Goal: Task Accomplishment & Management: Manage account settings

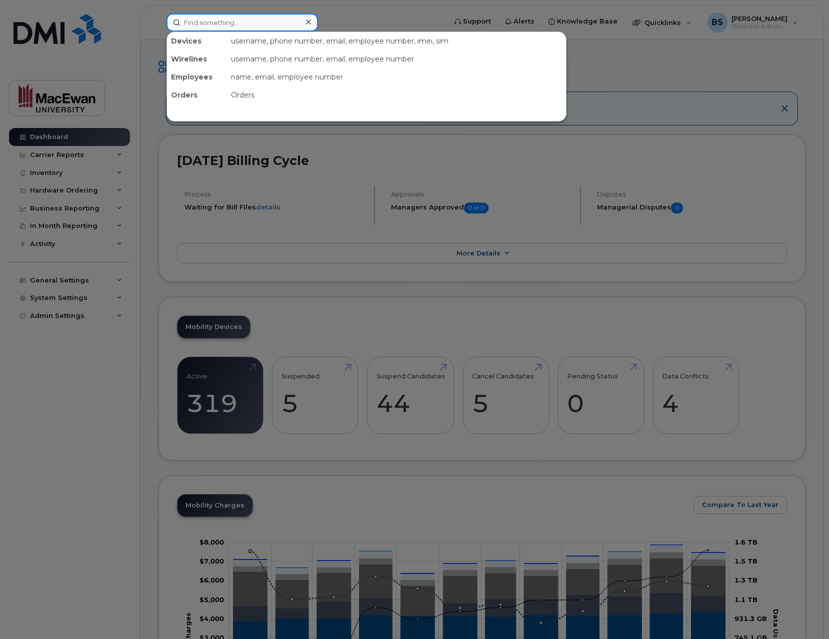
click at [285, 23] on input at bounding box center [241, 22] width 151 height 18
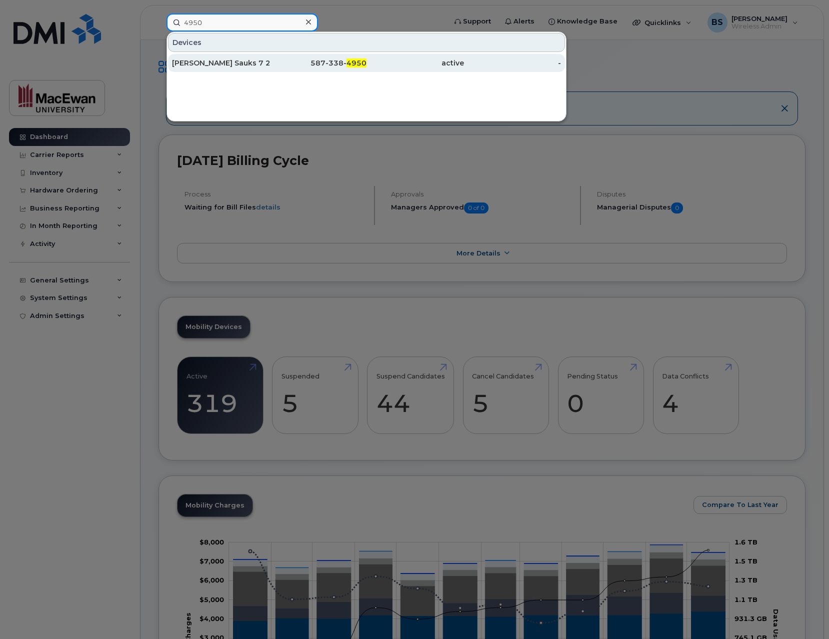
type input "4950"
click at [366, 57] on div "587-338- 4950" at bounding box center [414, 63] width 97 height 18
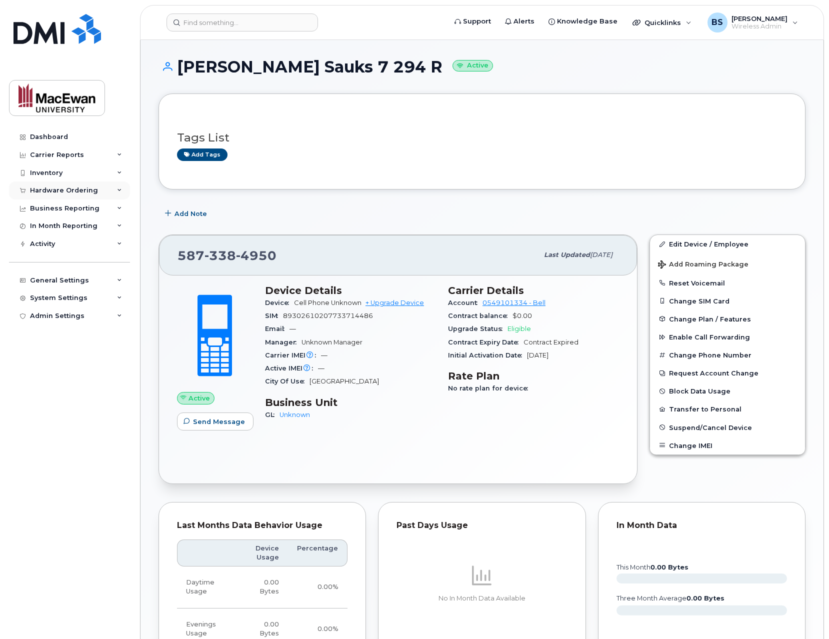
click at [108, 185] on div "Hardware Ordering" at bounding box center [69, 190] width 121 height 18
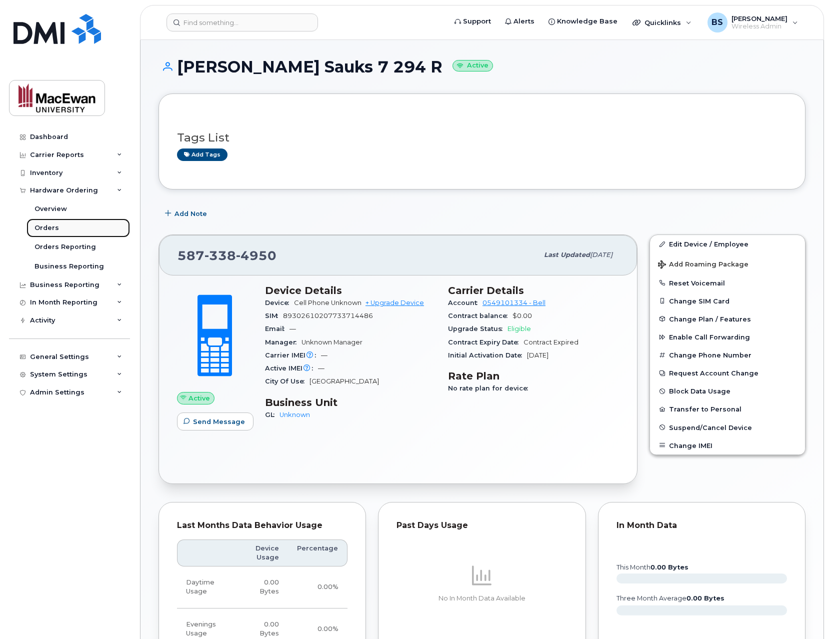
click at [64, 226] on link "Orders" at bounding box center [77, 227] width 103 height 19
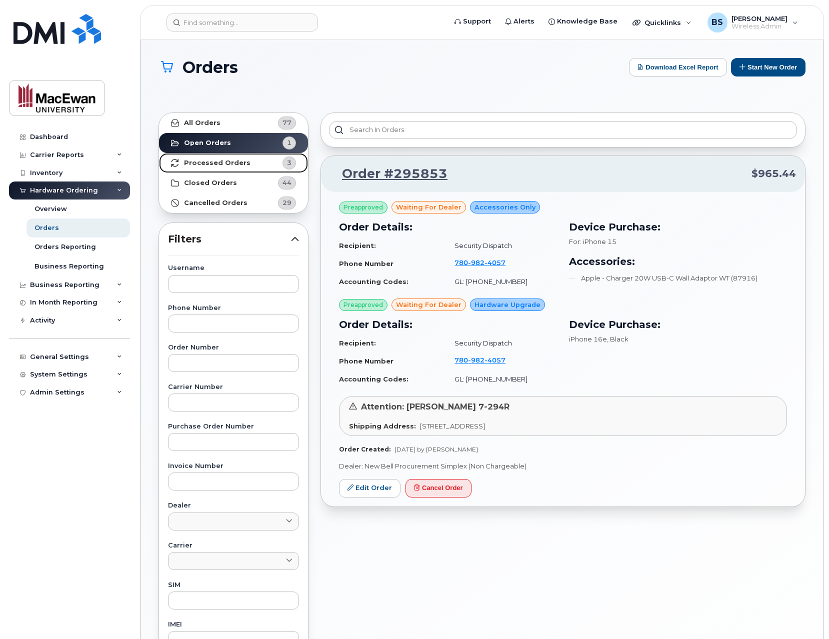
click at [252, 168] on link "Processed Orders 3" at bounding box center [233, 163] width 149 height 20
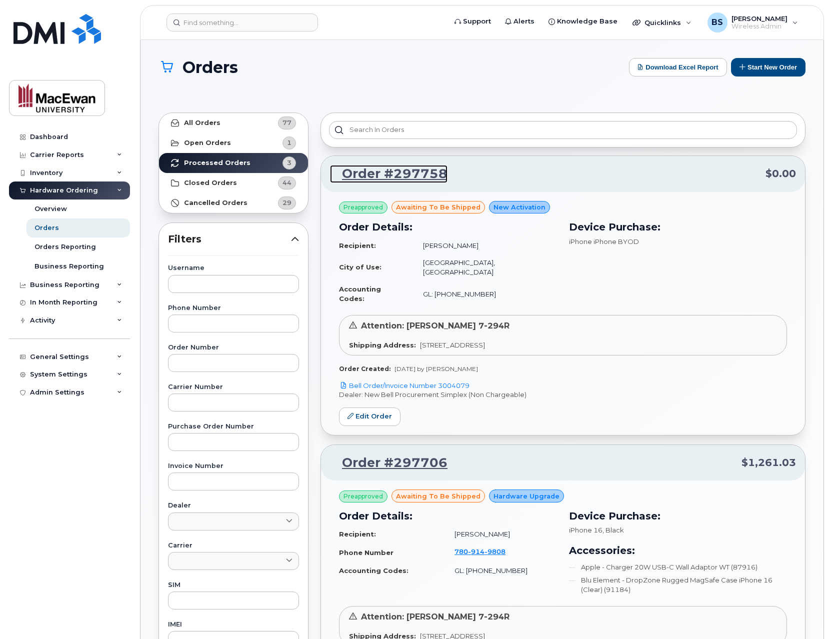
click at [395, 177] on link "Order #297758" at bounding box center [388, 174] width 117 height 18
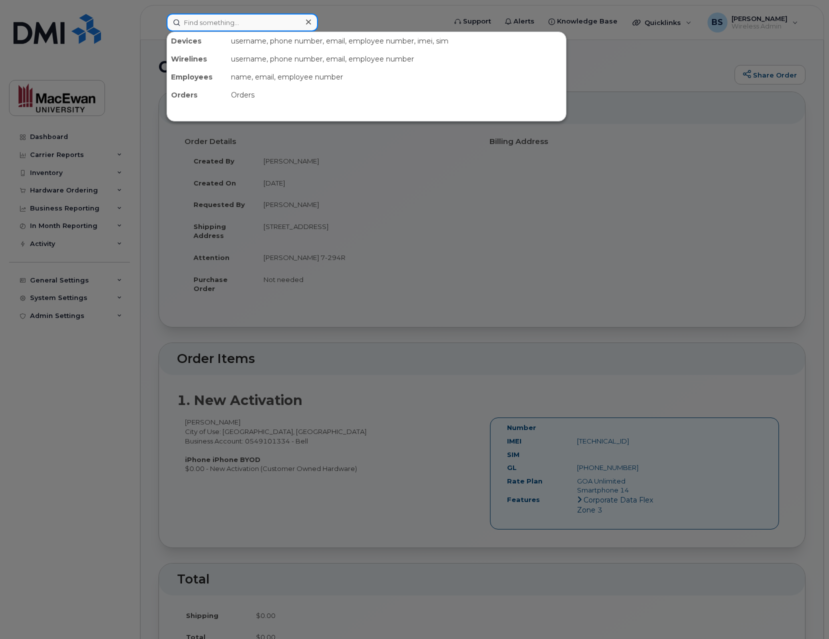
click at [288, 27] on input at bounding box center [241, 22] width 151 height 18
click at [213, 24] on input at bounding box center [241, 22] width 151 height 18
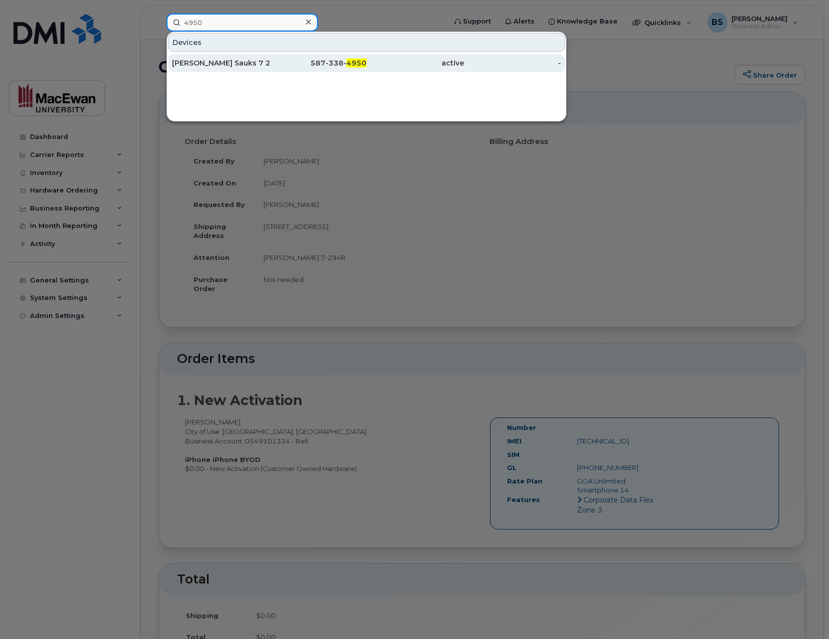
type input "4950"
click at [269, 68] on div "[PERSON_NAME] Sauks 7 294 R" at bounding box center [317, 63] width 97 height 18
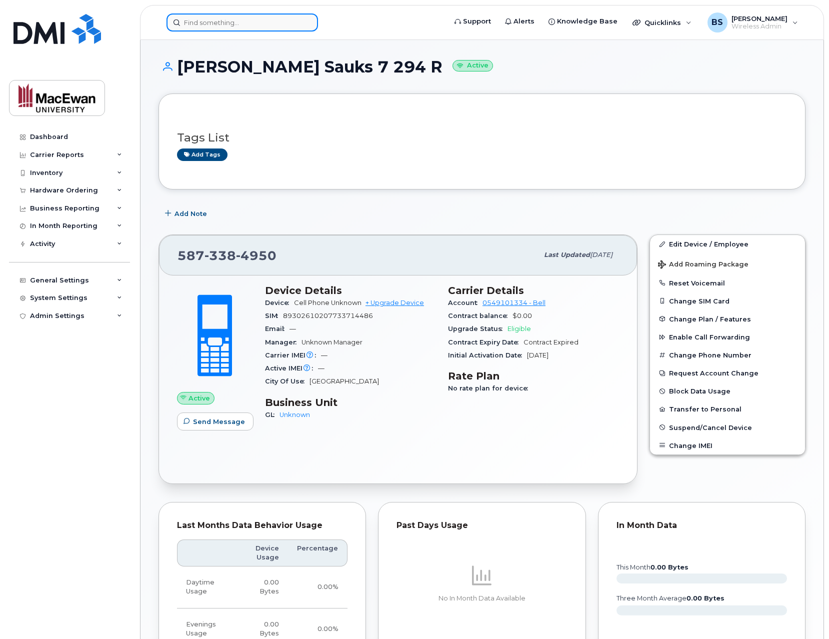
click at [291, 21] on input at bounding box center [241, 22] width 151 height 18
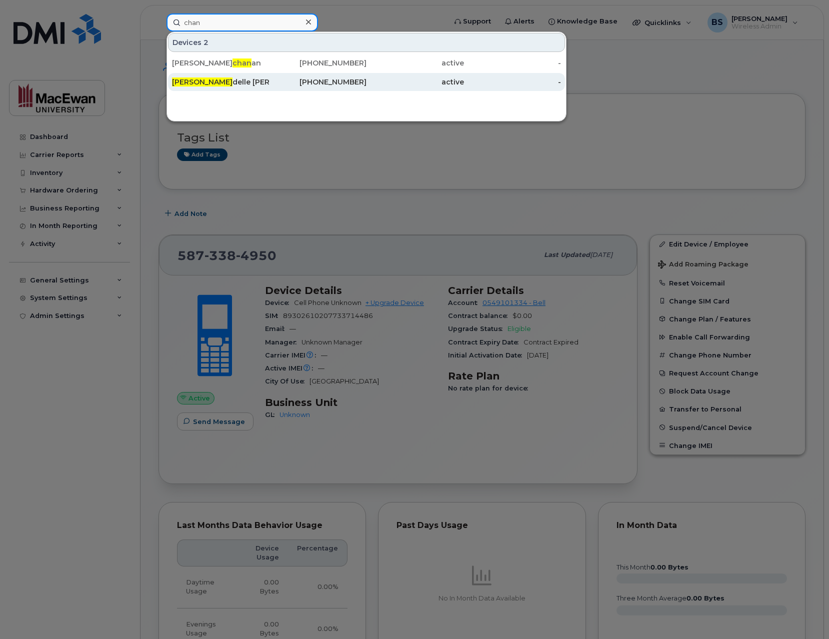
type input "chan"
click at [317, 85] on div "[PHONE_NUMBER]" at bounding box center [317, 82] width 97 height 10
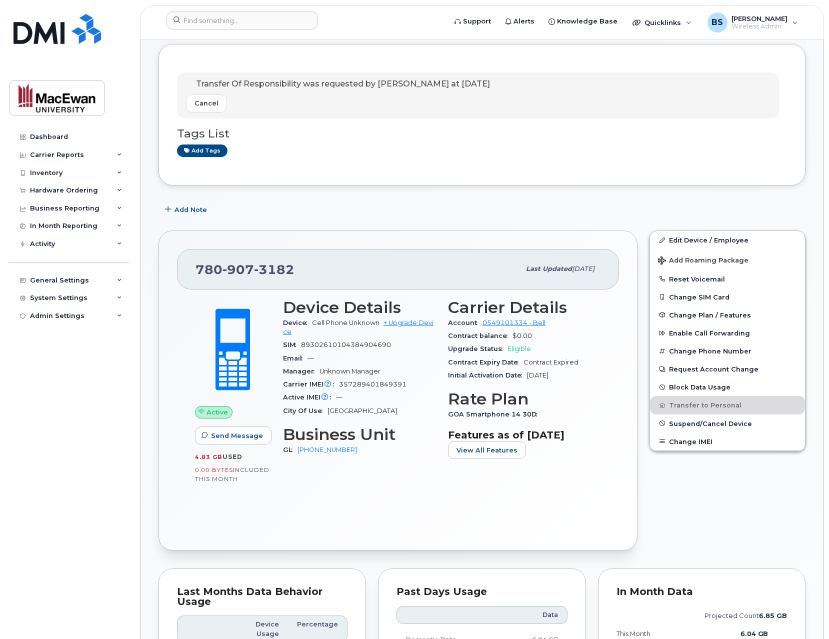
scroll to position [80, 0]
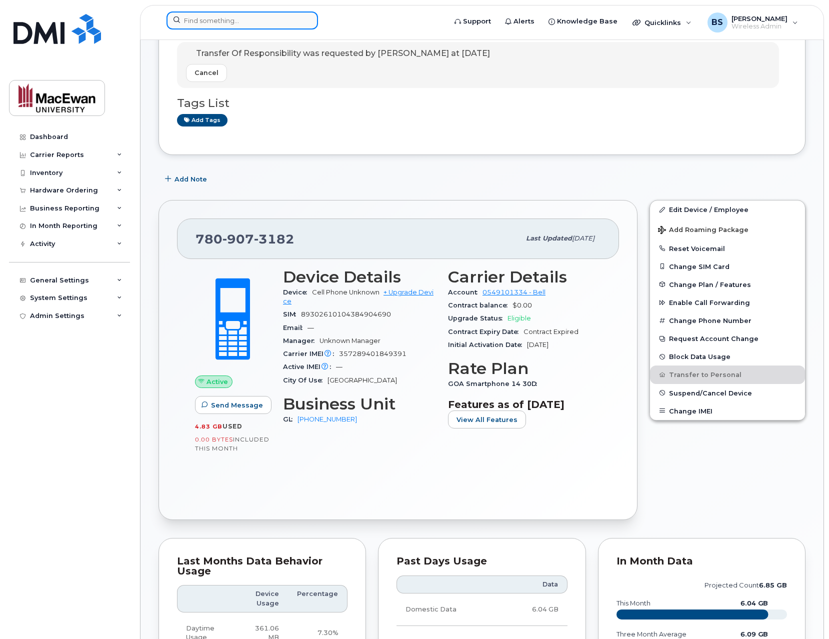
click at [228, 19] on input at bounding box center [241, 20] width 151 height 18
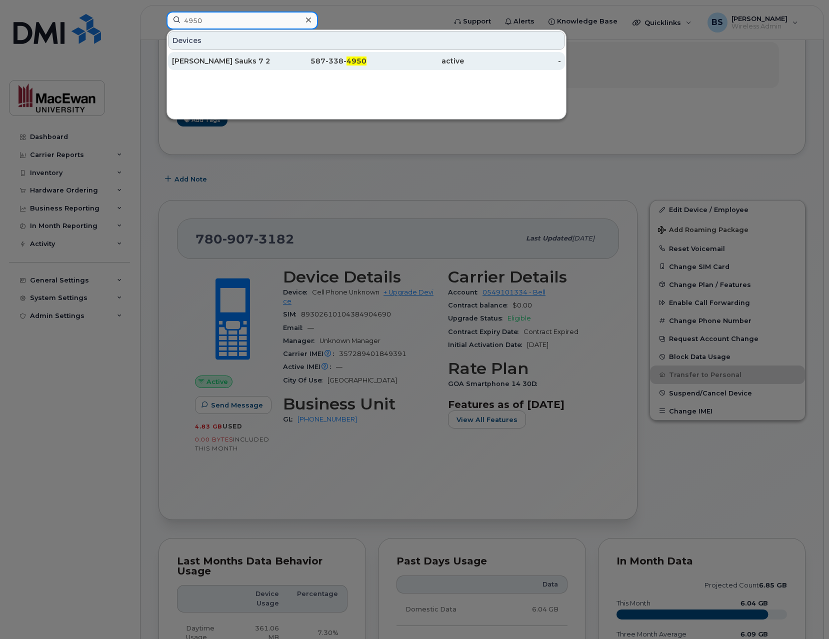
type input "4950"
click at [269, 55] on div "[PERSON_NAME] Sauks 7 294 R" at bounding box center [317, 61] width 97 height 18
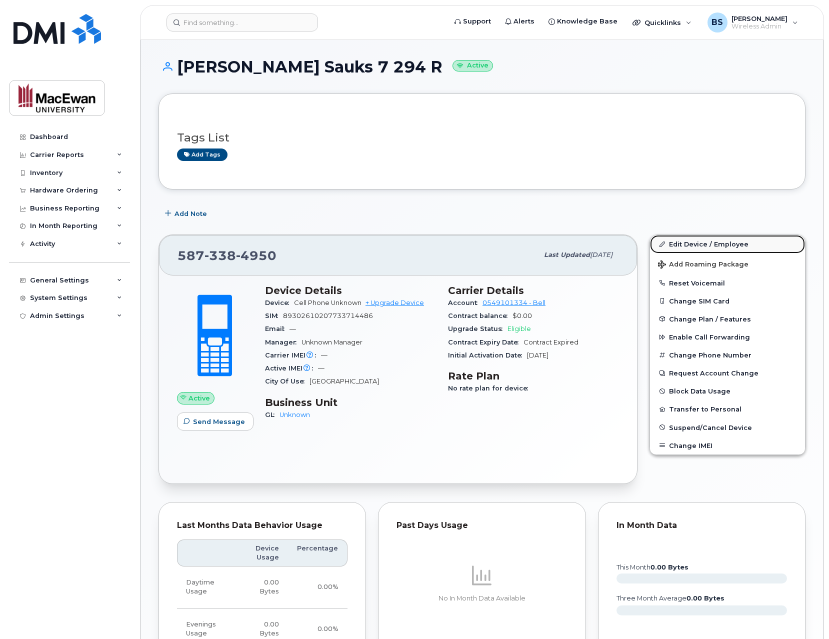
click at [661, 242] on icon at bounding box center [661, 243] width 5 height 5
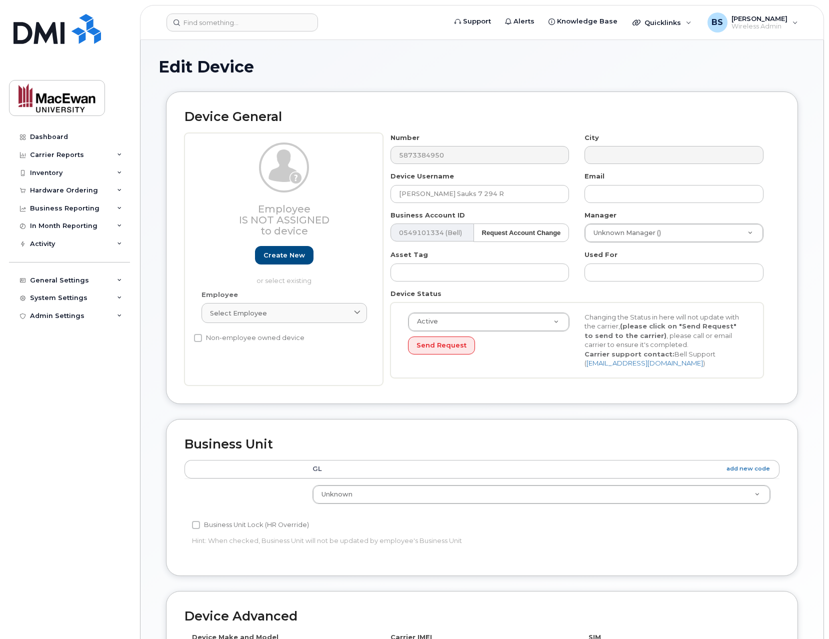
select select "18590550"
click at [470, 193] on input "Bevan Sauks 7 294 R" at bounding box center [479, 194] width 179 height 18
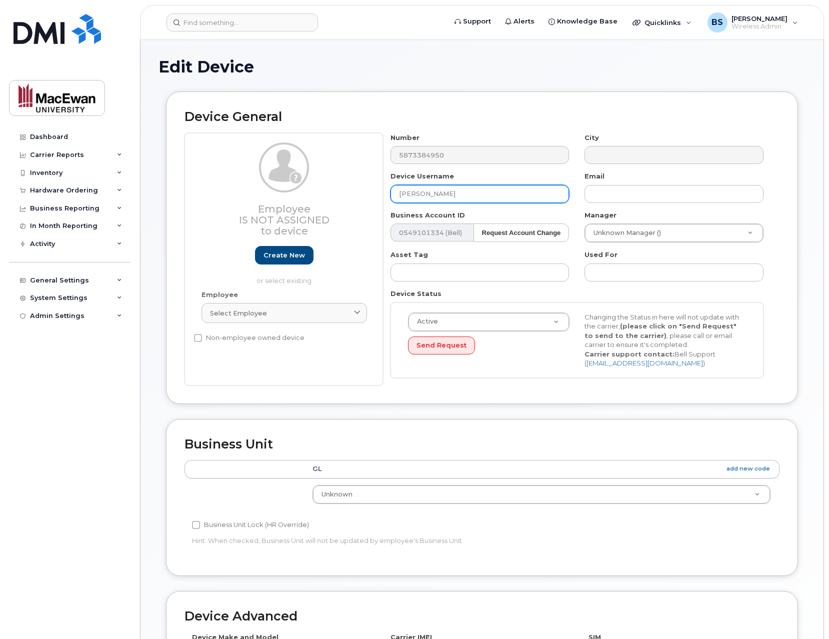
type input "[PERSON_NAME]"
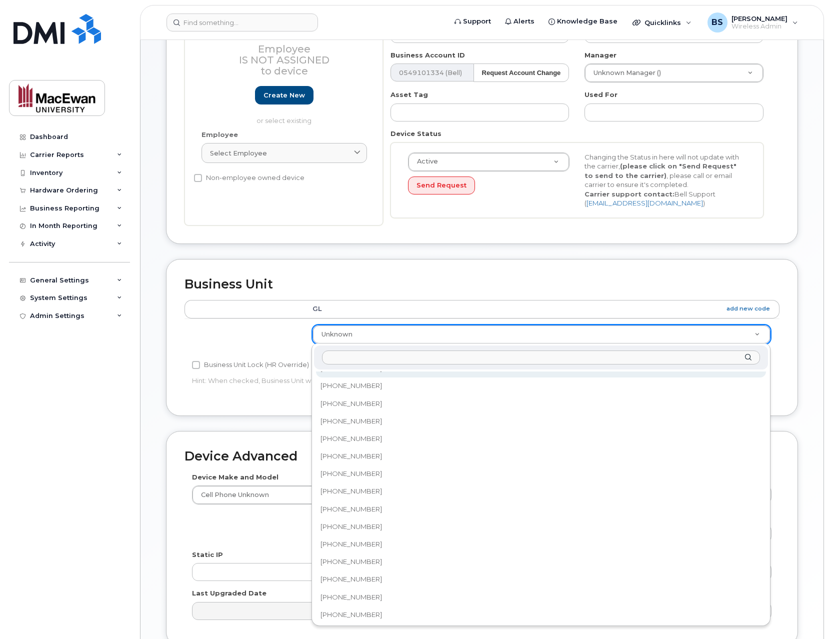
scroll to position [439, 0]
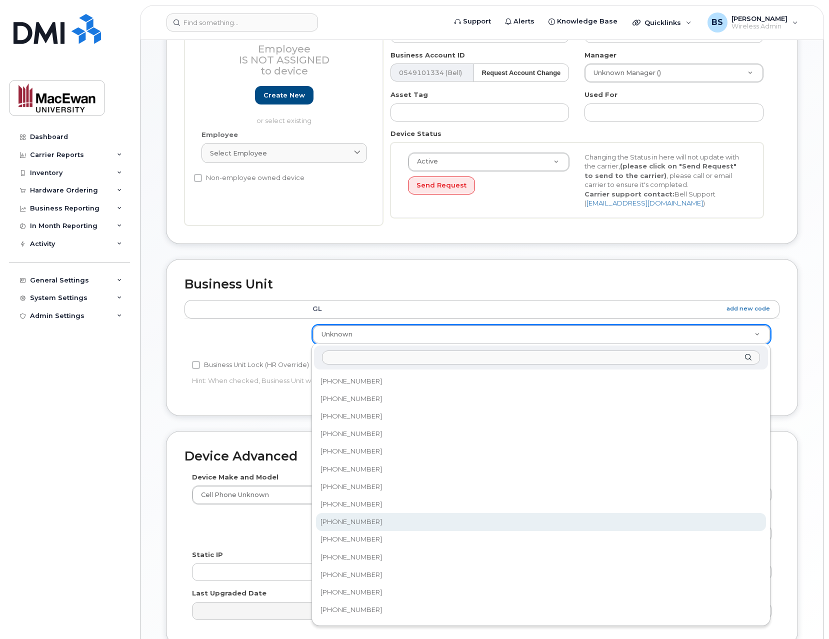
select select "19324358"
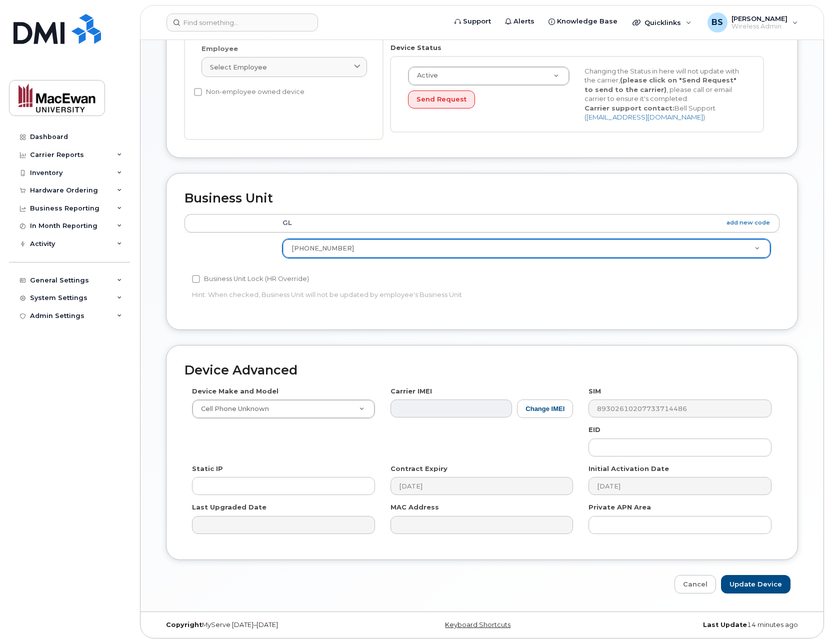
scroll to position [250, 0]
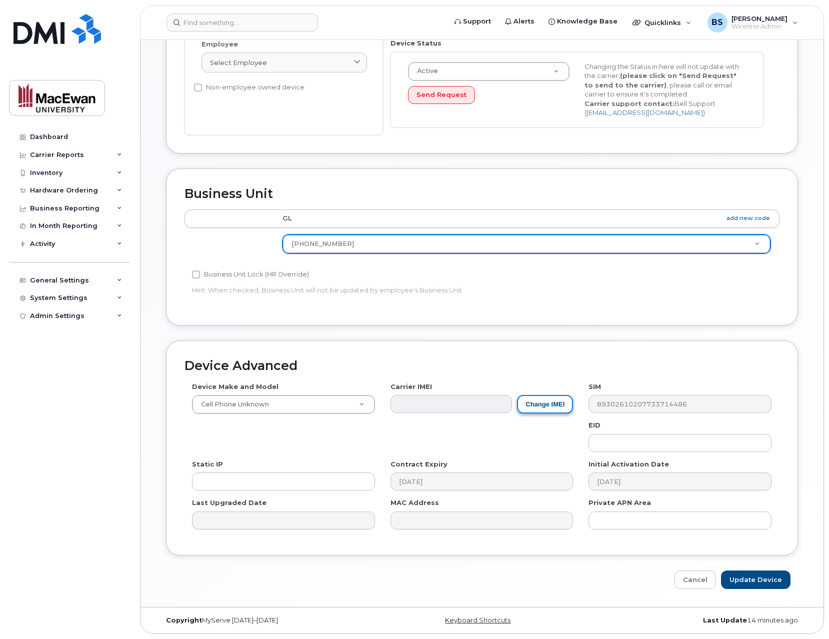
click at [547, 409] on button "Change IMEI" at bounding box center [545, 404] width 56 height 18
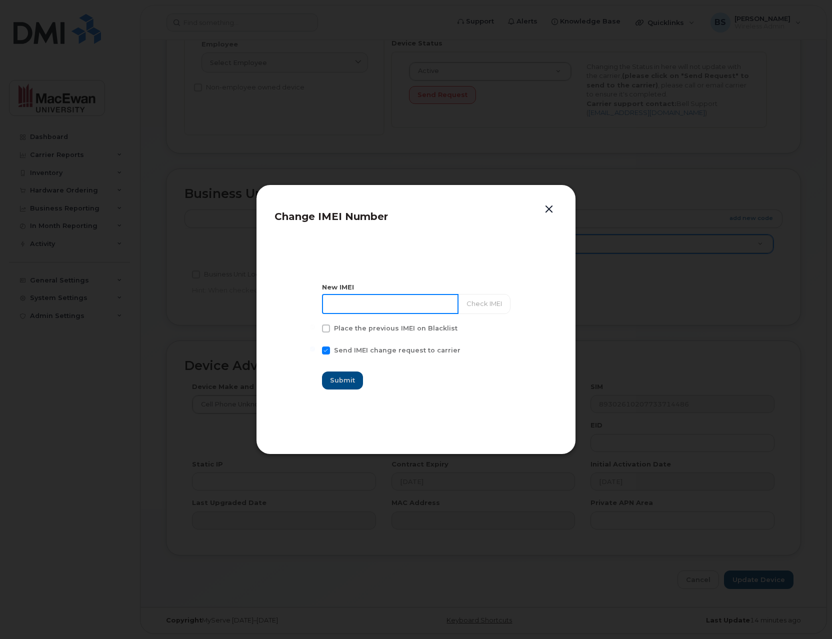
paste input "35 728940 184939 1"
click at [467, 302] on button "Check IMEI" at bounding box center [483, 304] width 52 height 20
click at [421, 304] on input "35 728940 184939 1" at bounding box center [390, 304] width 136 height 20
type input "357289401849391"
click at [466, 302] on button "Check IMEI" at bounding box center [483, 304] width 52 height 20
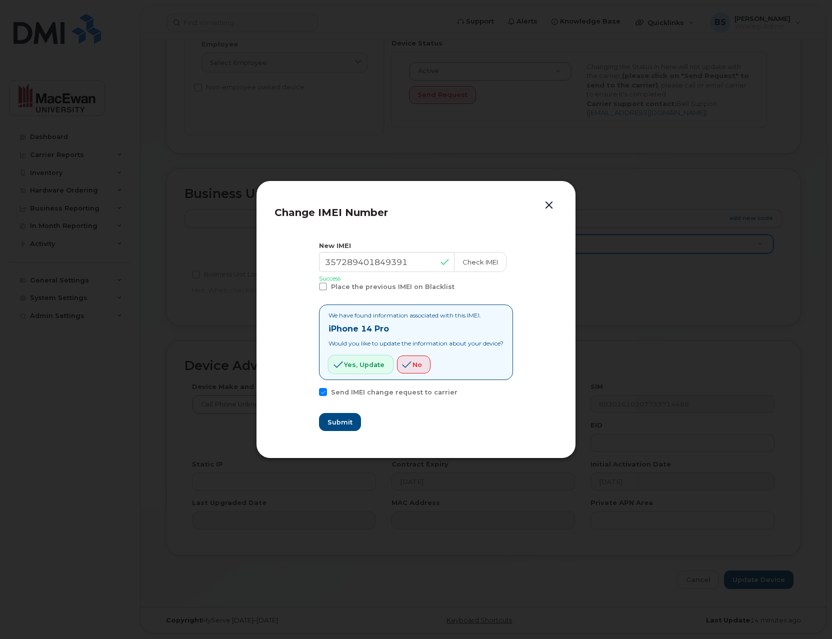
click at [371, 362] on span "Yes, update" at bounding box center [364, 364] width 40 height 9
click at [344, 420] on span "Submit" at bounding box center [339, 421] width 25 height 9
type input "357289401849391"
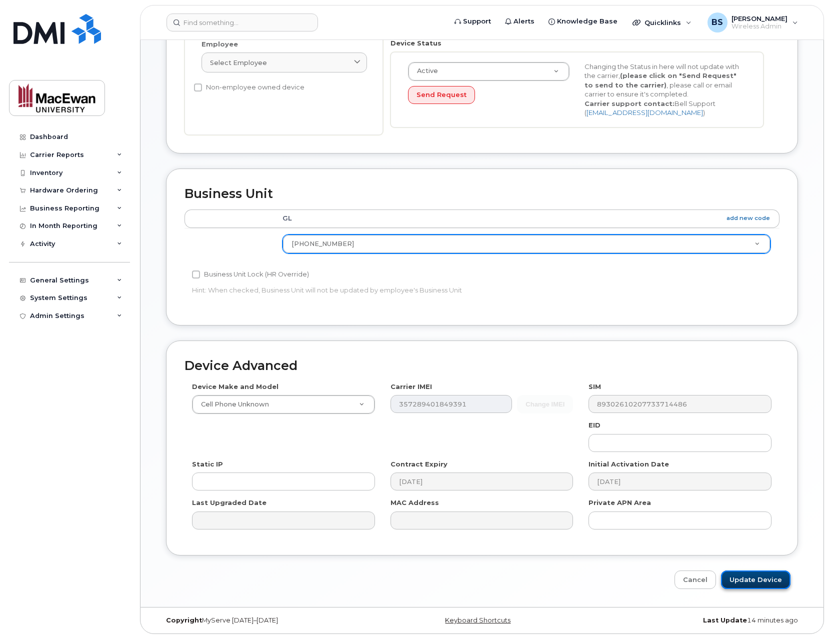
click at [738, 580] on input "Update Device" at bounding box center [755, 579] width 69 height 18
type input "Saving..."
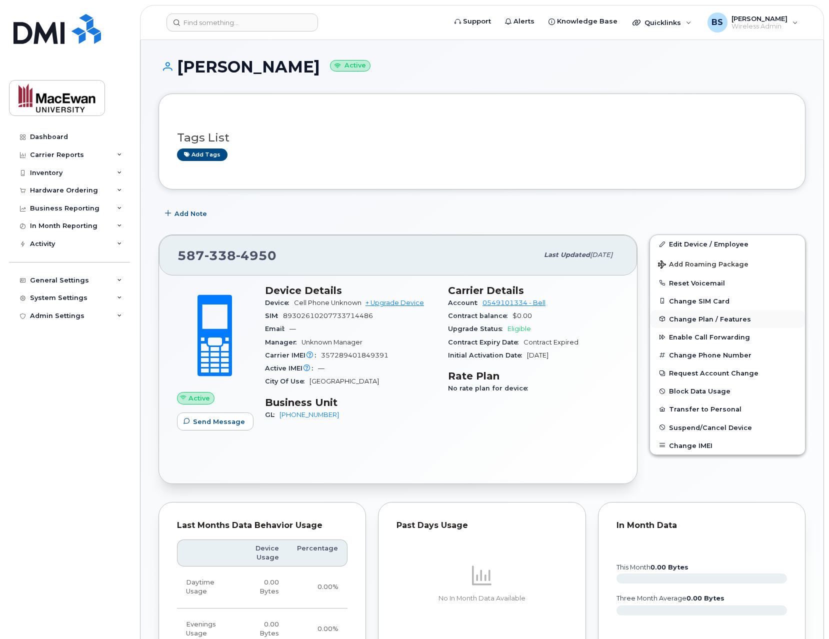
click at [691, 318] on span "Change Plan / Features" at bounding box center [710, 318] width 82 height 7
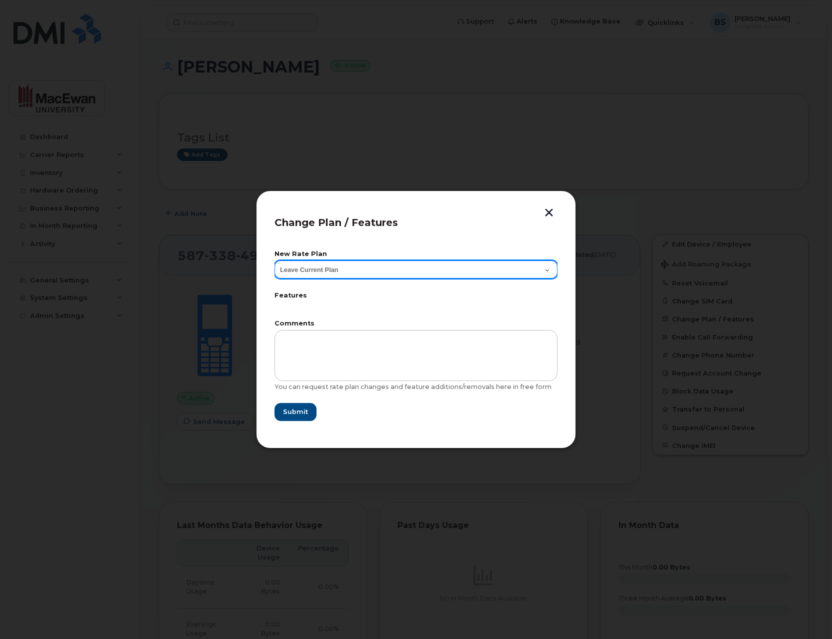
click at [510, 270] on select "Leave Current Plan" at bounding box center [415, 269] width 283 height 18
click at [274, 260] on select "Leave Current Plan" at bounding box center [415, 269] width 283 height 18
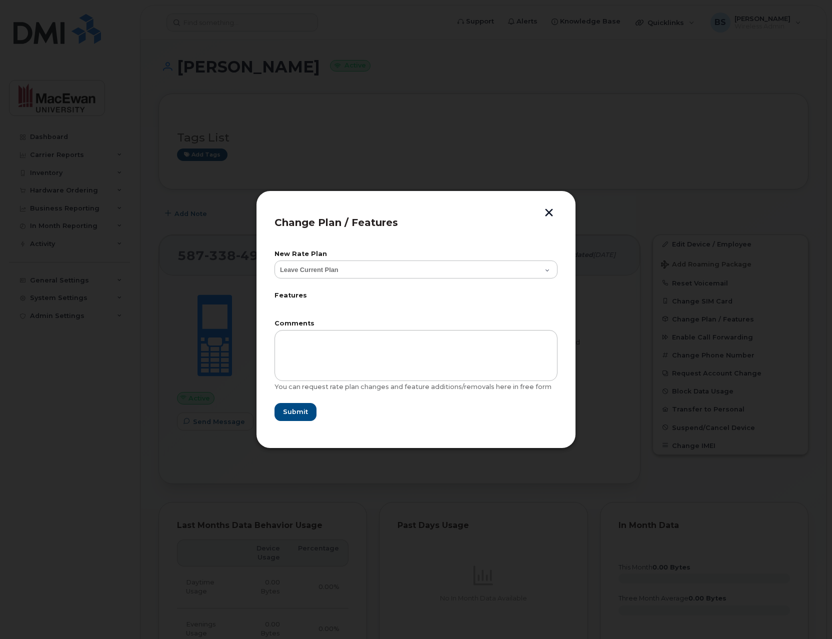
click at [508, 291] on form "New Rate Plan Leave Current Plan Features Comments You can request rate plan ch…" at bounding box center [415, 336] width 283 height 170
click at [551, 213] on button "button" at bounding box center [548, 213] width 15 height 10
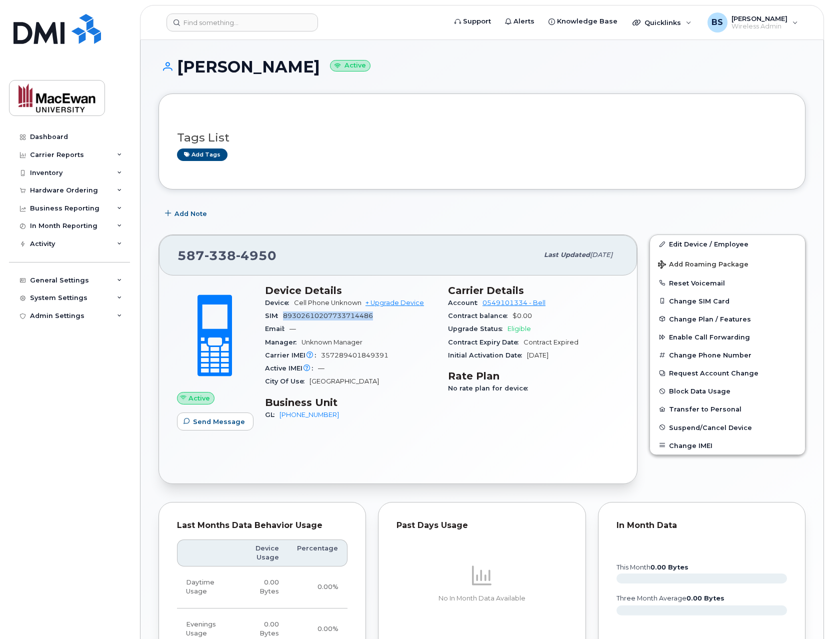
drag, startPoint x: 376, startPoint y: 315, endPoint x: 285, endPoint y: 317, distance: 91.0
click at [285, 317] on div "SIM [TECHNICAL_ID]" at bounding box center [350, 315] width 171 height 13
copy span "89302610207733714486"
click at [236, 253] on span "338" at bounding box center [256, 255] width 40 height 15
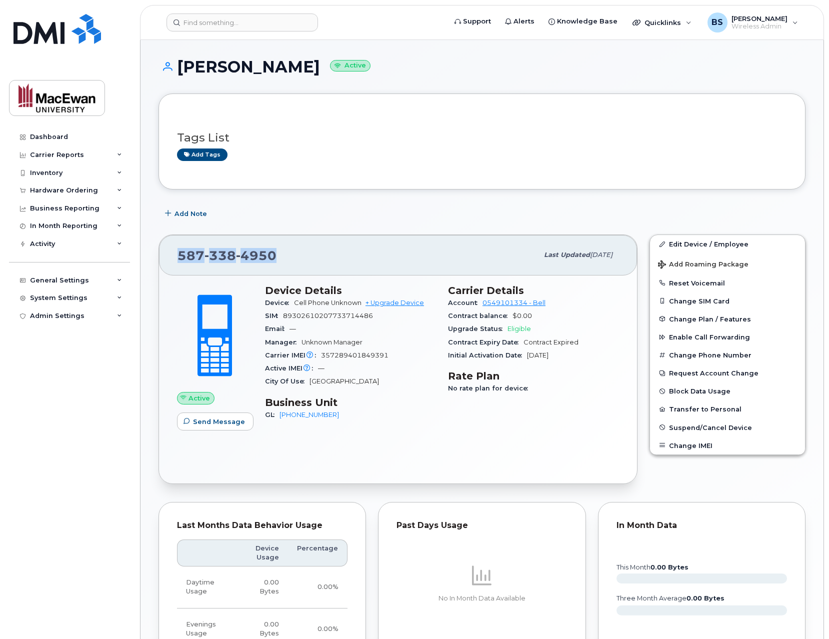
click at [236, 253] on span "338" at bounding box center [256, 255] width 40 height 15
copy span "[PHONE_NUMBER]"
drag, startPoint x: 551, startPoint y: 303, endPoint x: 484, endPoint y: 305, distance: 66.5
click at [484, 305] on div "Account 0549101334 - Bell" at bounding box center [533, 302] width 171 height 13
copy link "0549101334 - Bell"
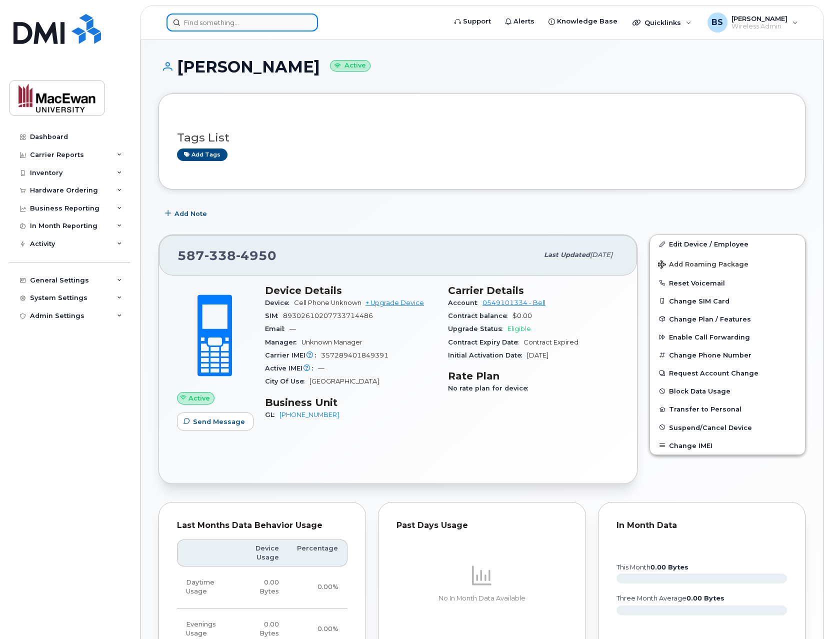
click at [280, 16] on input at bounding box center [241, 22] width 151 height 18
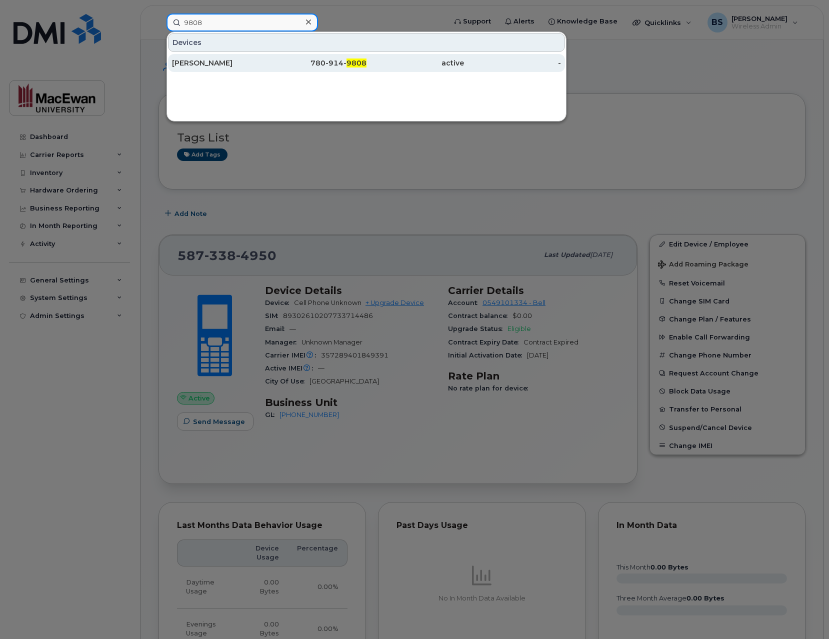
type input "9808"
click at [260, 61] on div "[PERSON_NAME]" at bounding box center [220, 63] width 97 height 10
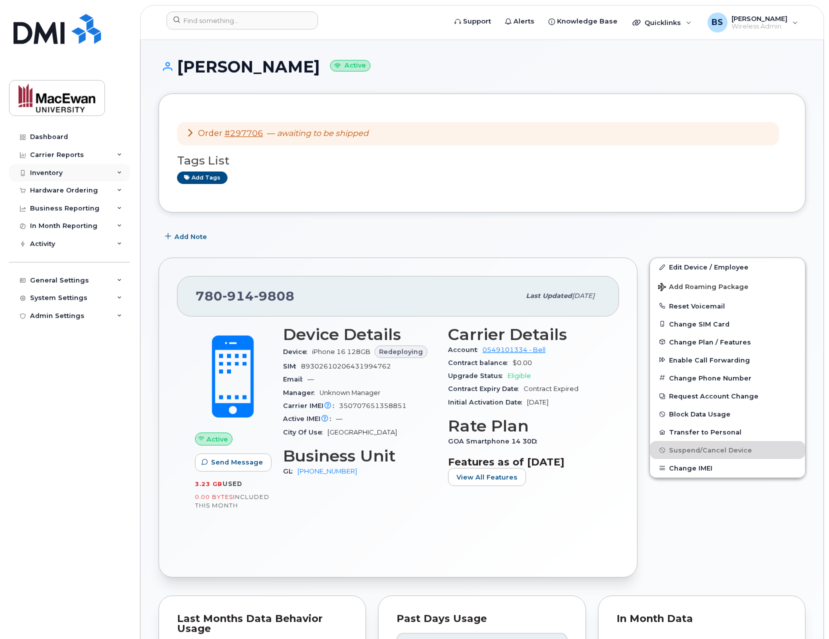
click at [123, 170] on div "Inventory" at bounding box center [69, 173] width 121 height 18
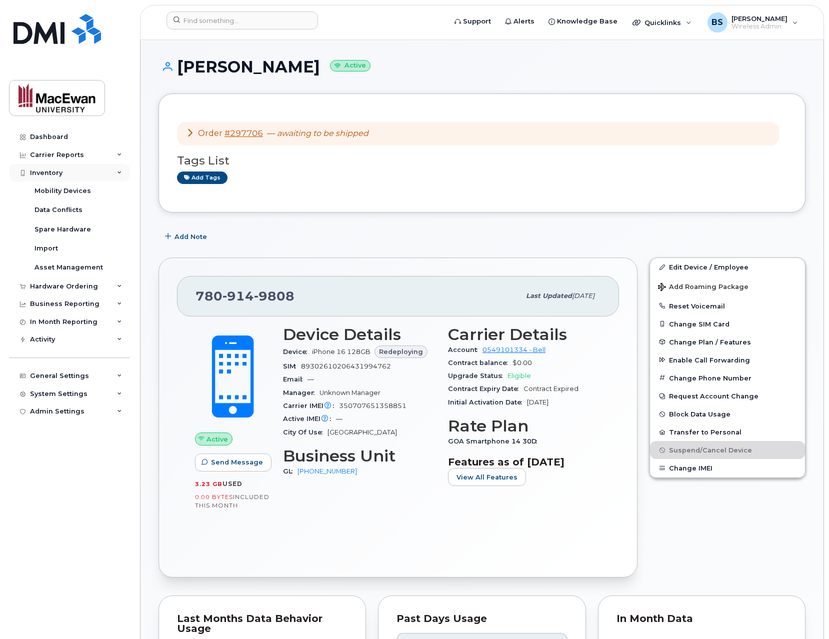
click at [121, 168] on div "Inventory" at bounding box center [69, 173] width 121 height 18
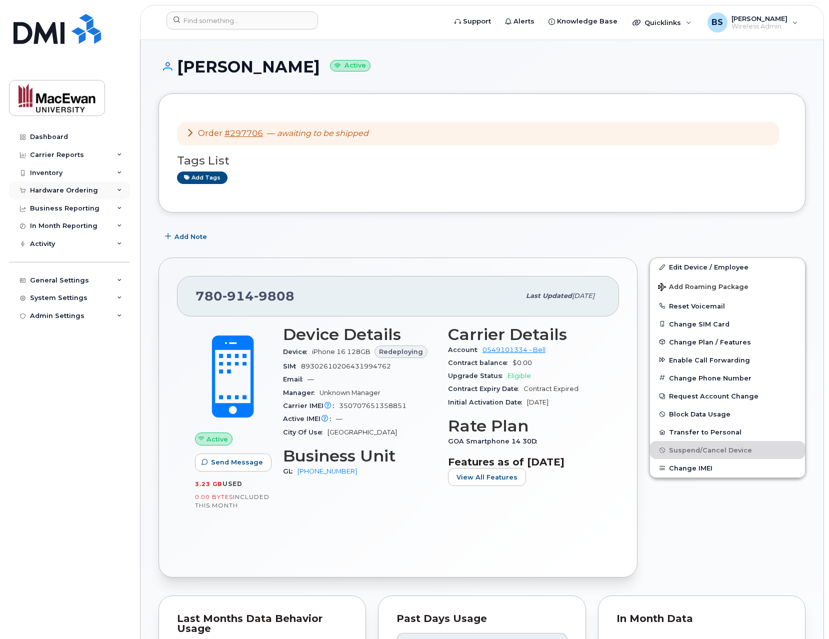
click at [93, 190] on div "Hardware Ordering" at bounding box center [64, 190] width 68 height 8
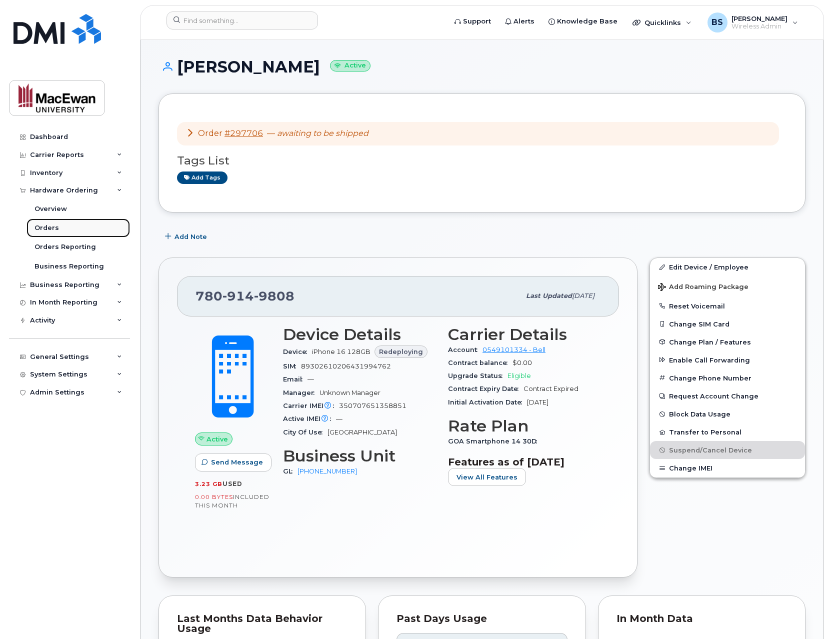
click at [81, 224] on link "Orders" at bounding box center [77, 227] width 103 height 19
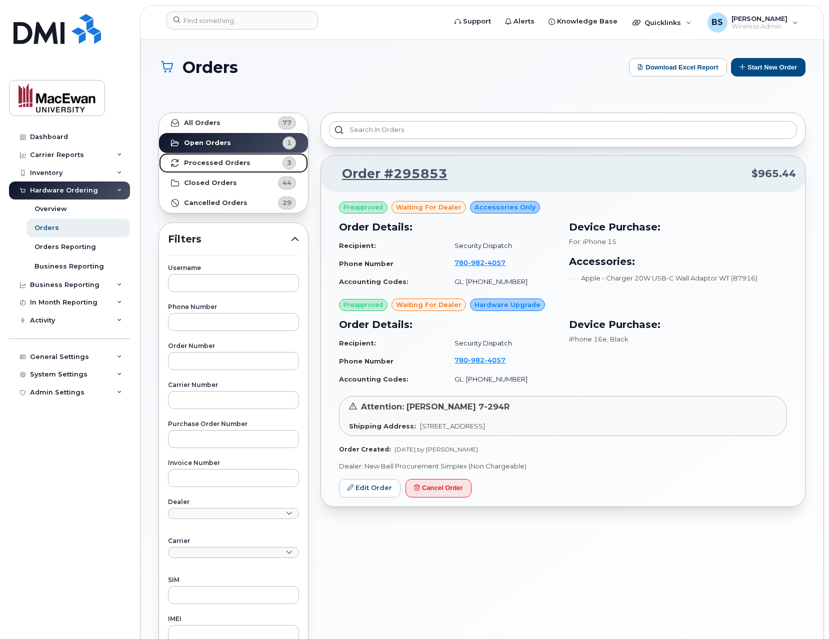
click at [225, 167] on link "Processed Orders 3" at bounding box center [233, 163] width 149 height 20
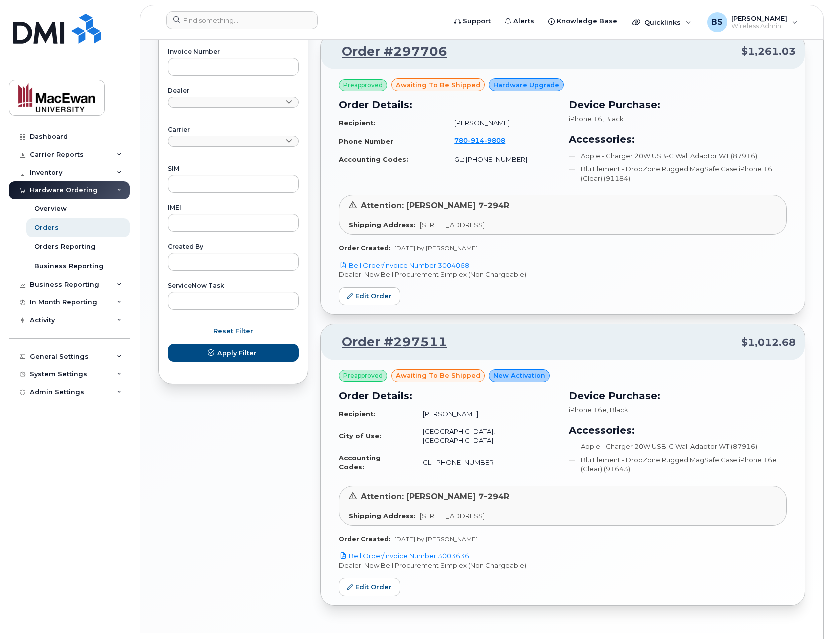
scroll to position [418, 0]
